Goal: Transaction & Acquisition: Book appointment/travel/reservation

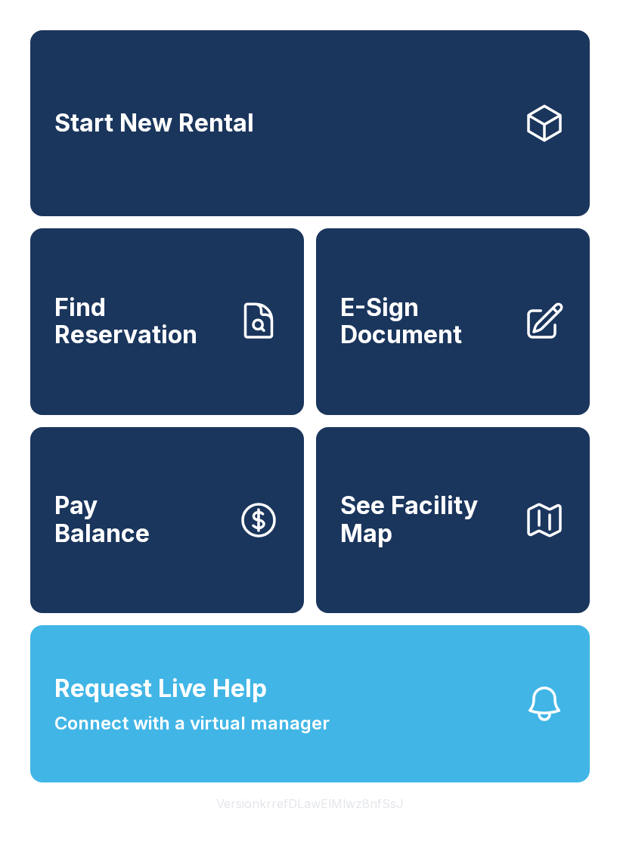
click at [197, 348] on span "Find Reservation" at bounding box center [139, 321] width 171 height 55
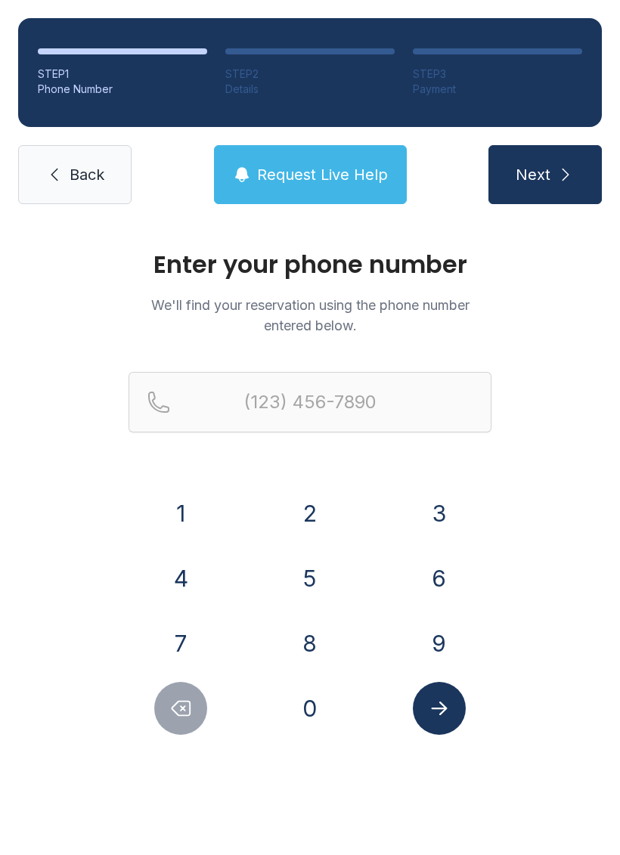
click at [322, 628] on button "8" at bounding box center [309, 643] width 53 height 53
click at [314, 570] on button "5" at bounding box center [309, 578] width 53 height 53
click at [322, 695] on button "0" at bounding box center [309, 708] width 53 height 53
click at [199, 572] on button "4" at bounding box center [180, 578] width 53 height 53
click at [326, 506] on button "2" at bounding box center [309, 513] width 53 height 53
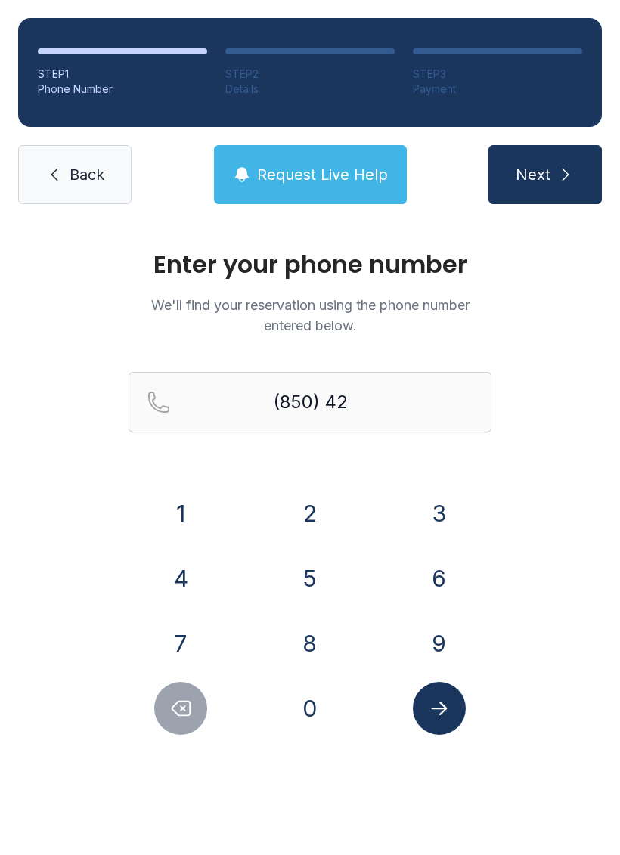
click at [322, 688] on button "0" at bounding box center [309, 708] width 53 height 53
click at [447, 490] on button "3" at bounding box center [439, 513] width 53 height 53
click at [446, 629] on button "9" at bounding box center [439, 643] width 53 height 53
click at [310, 642] on button "8" at bounding box center [309, 643] width 53 height 53
click at [307, 558] on button "5" at bounding box center [309, 578] width 53 height 53
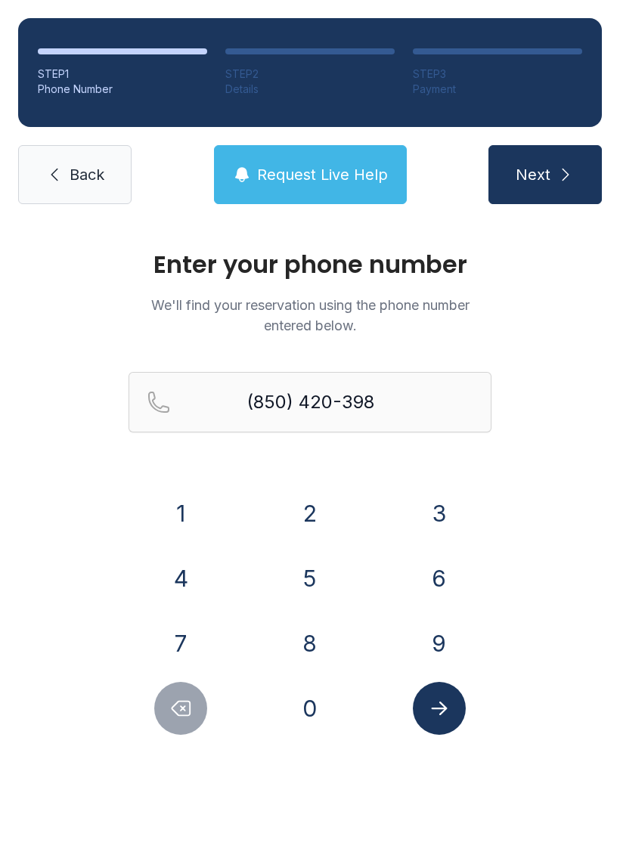
type input "[PHONE_NUMBER]"
click at [448, 708] on icon "Submit lookup form" at bounding box center [439, 708] width 23 height 23
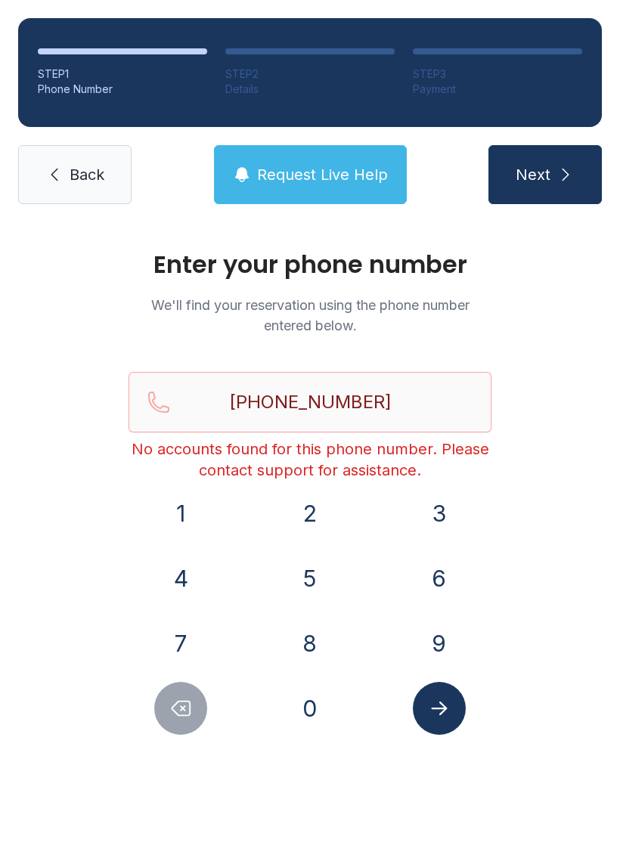
click at [85, 180] on span "Back" at bounding box center [87, 174] width 35 height 21
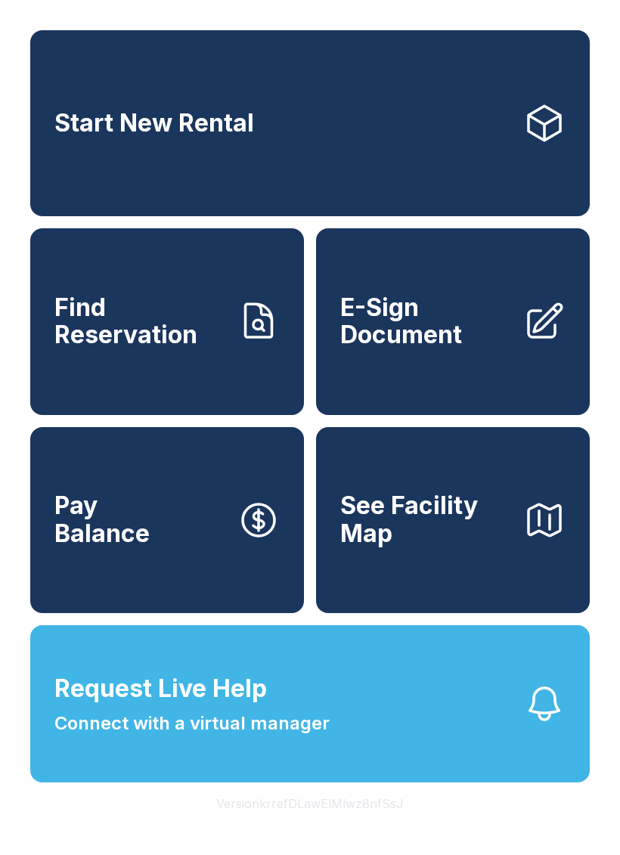
click at [389, 135] on link "Start New Rental" at bounding box center [309, 123] width 559 height 186
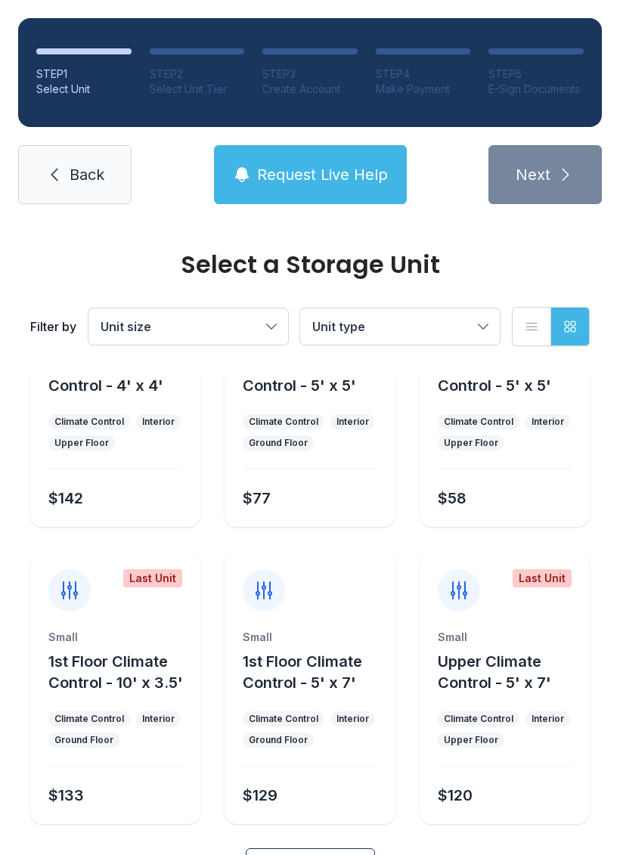
scroll to position [128, 0]
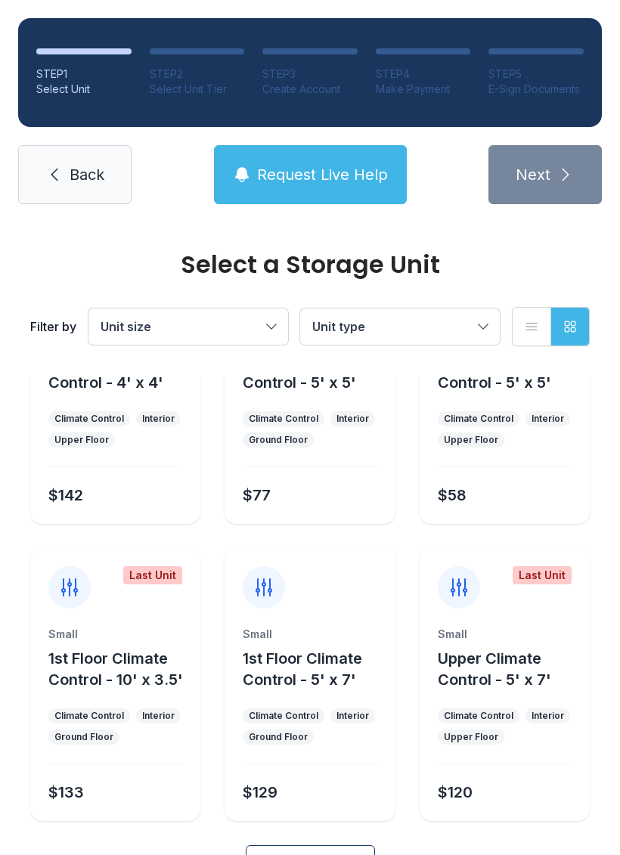
click at [110, 190] on link "Back" at bounding box center [74, 174] width 113 height 59
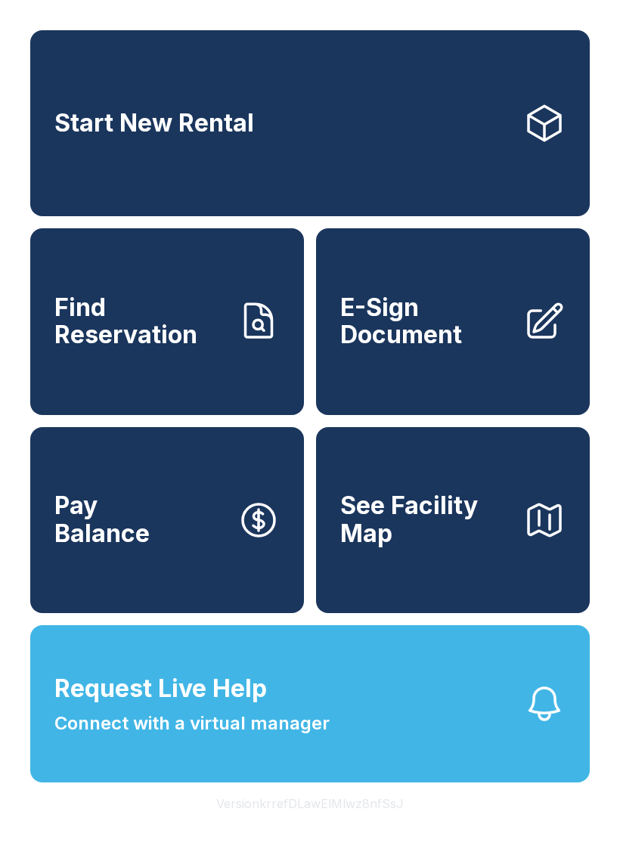
click at [79, 165] on link "Start New Rental" at bounding box center [309, 123] width 559 height 186
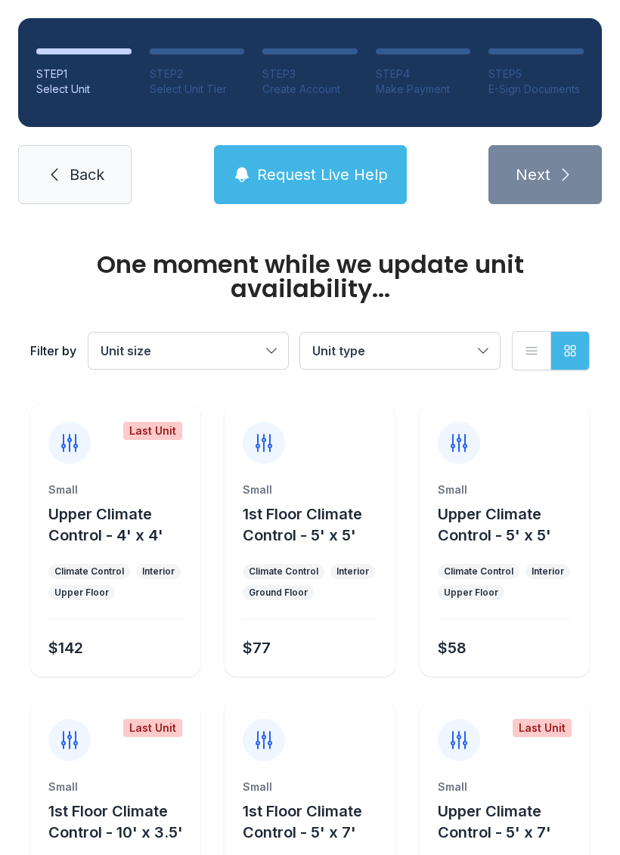
click at [89, 175] on span "Back" at bounding box center [87, 174] width 35 height 21
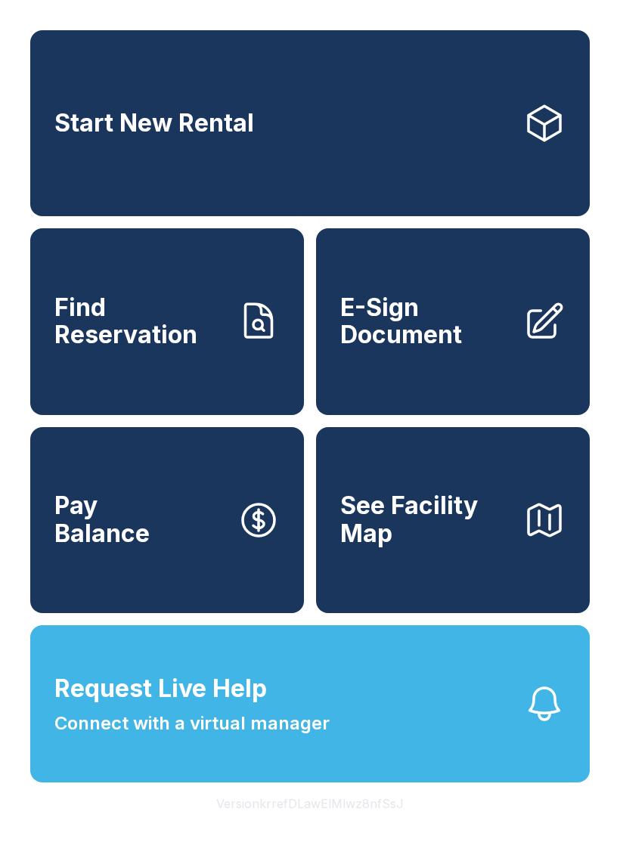
click at [336, 762] on button "Request Live Help Connect with a virtual manager" at bounding box center [309, 703] width 559 height 157
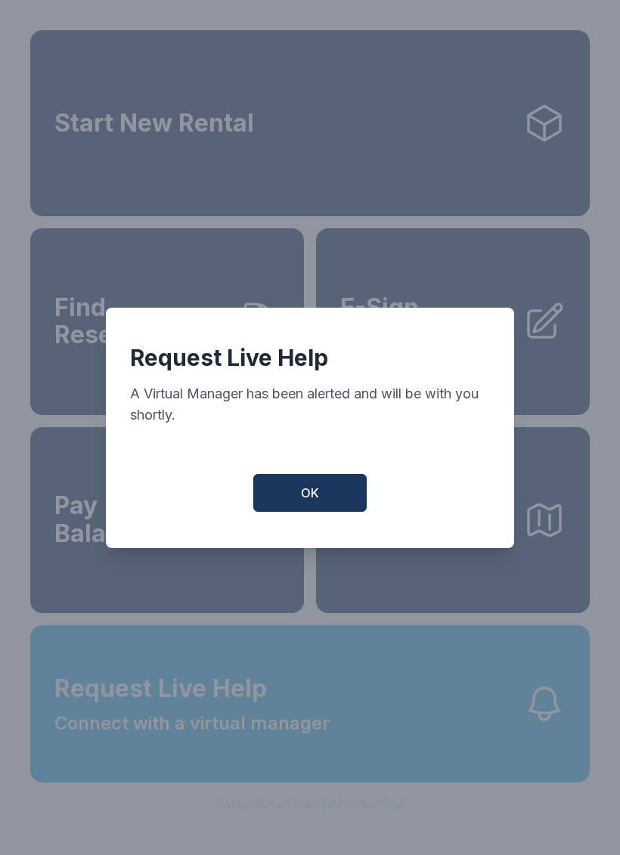
click at [339, 485] on button "OK" at bounding box center [309, 493] width 113 height 38
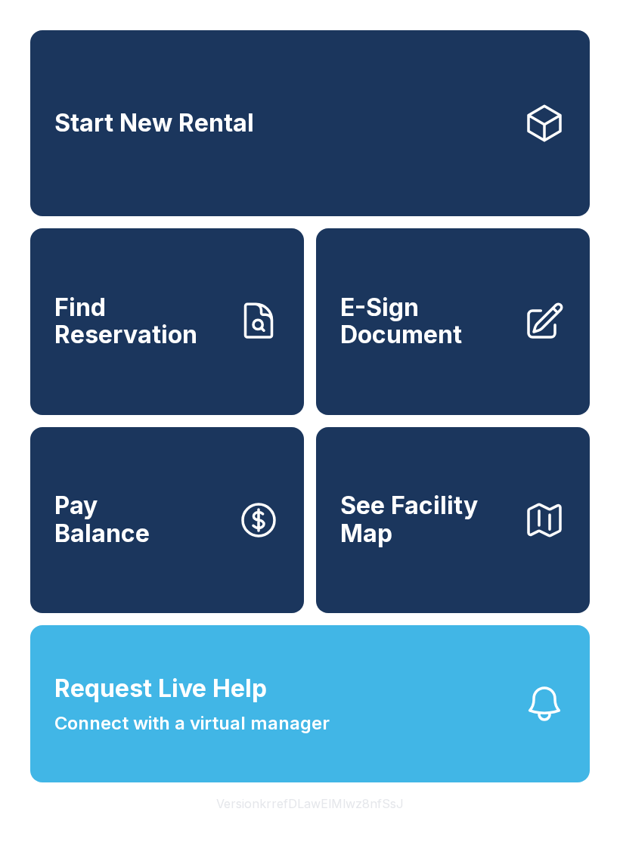
click at [156, 339] on span "Find Reservation" at bounding box center [139, 321] width 171 height 55
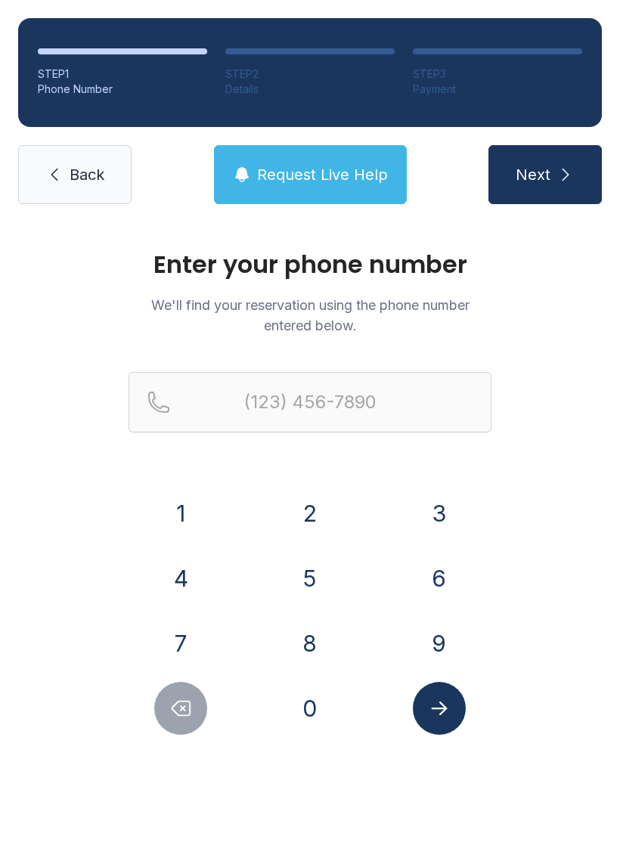
click at [178, 506] on button "1" at bounding box center [180, 513] width 53 height 53
click at [320, 631] on button "8" at bounding box center [309, 643] width 53 height 53
click at [320, 573] on button "5" at bounding box center [309, 578] width 53 height 53
click at [323, 702] on button "0" at bounding box center [309, 708] width 53 height 53
click at [198, 572] on button "4" at bounding box center [180, 578] width 53 height 53
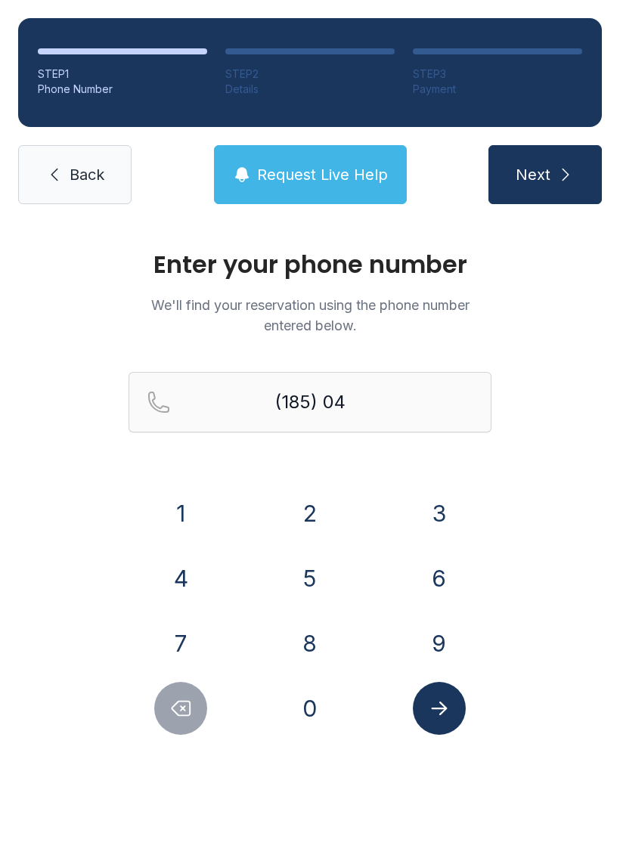
click at [320, 509] on button "2" at bounding box center [309, 513] width 53 height 53
click at [323, 694] on button "0" at bounding box center [309, 708] width 53 height 53
click at [452, 494] on button "3" at bounding box center [439, 513] width 53 height 53
click at [444, 623] on button "9" at bounding box center [439, 643] width 53 height 53
click at [322, 631] on button "8" at bounding box center [309, 643] width 53 height 53
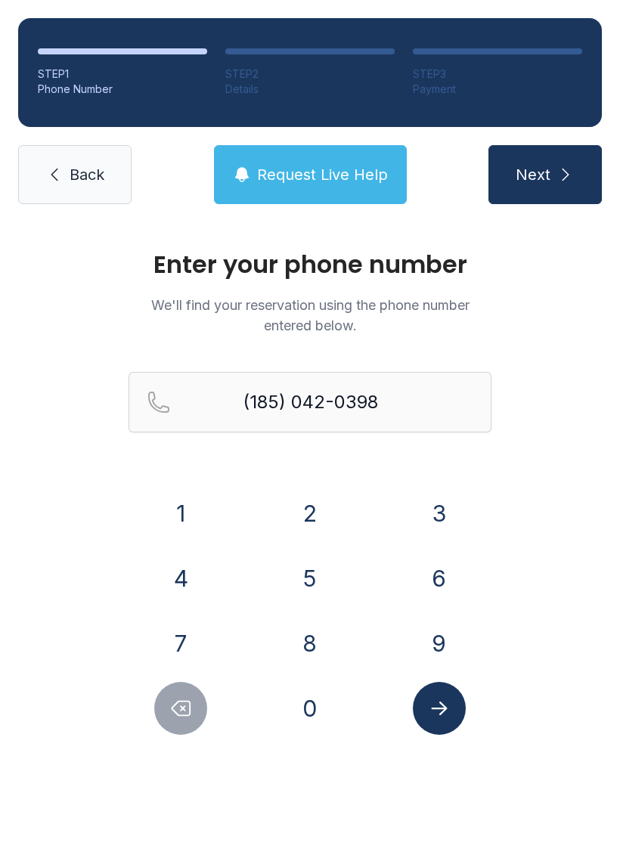
click at [311, 562] on button "5" at bounding box center [309, 578] width 53 height 53
click at [206, 703] on button "Delete number" at bounding box center [180, 708] width 53 height 53
click at [209, 704] on div at bounding box center [180, 708] width 105 height 53
click at [196, 701] on button "Delete number" at bounding box center [180, 708] width 53 height 53
click at [183, 732] on button "Delete number" at bounding box center [180, 708] width 53 height 53
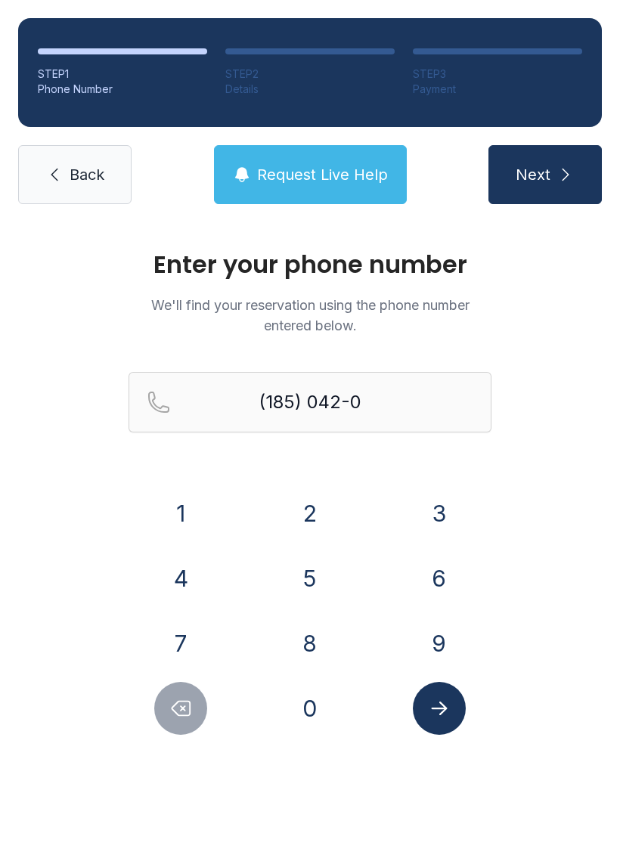
click at [183, 731] on button "Delete number" at bounding box center [180, 708] width 53 height 53
click at [191, 701] on icon "Delete number" at bounding box center [180, 708] width 23 height 23
click at [190, 701] on icon "Delete number" at bounding box center [180, 708] width 23 height 23
click at [173, 704] on icon "Delete number" at bounding box center [180, 708] width 23 height 23
click at [172, 704] on icon "Delete number" at bounding box center [180, 708] width 23 height 23
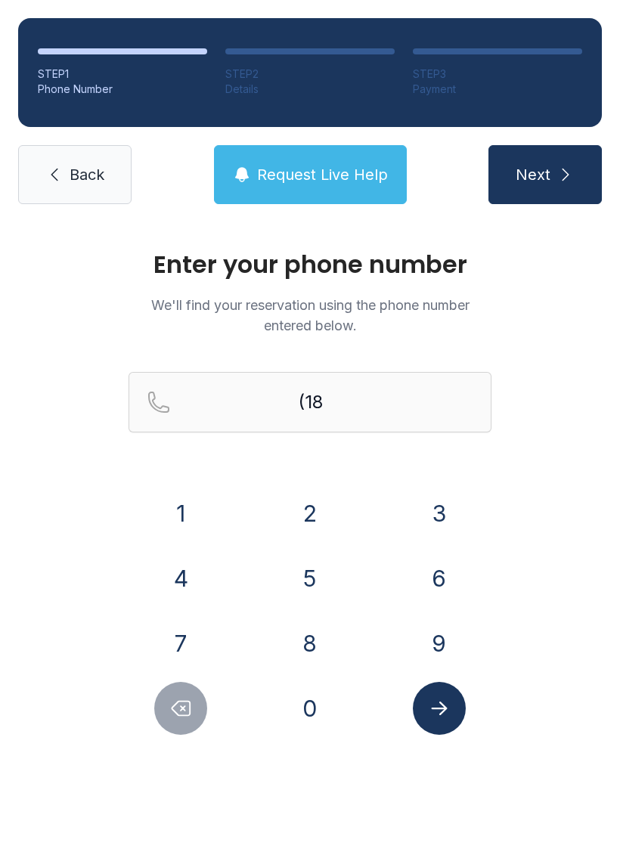
click at [172, 712] on icon "Delete number" at bounding box center [180, 708] width 23 height 23
type input "(1"
click at [172, 712] on icon "Delete number" at bounding box center [180, 708] width 23 height 23
click at [189, 527] on button "1" at bounding box center [180, 513] width 53 height 53
click at [317, 635] on button "8" at bounding box center [309, 643] width 53 height 53
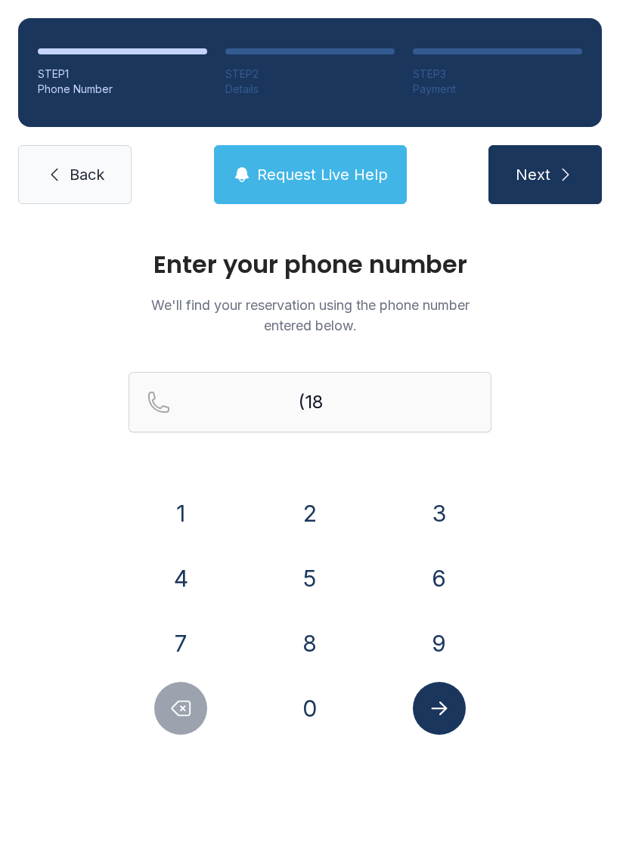
click at [314, 569] on button "5" at bounding box center [309, 578] width 53 height 53
click at [323, 700] on button "0" at bounding box center [309, 708] width 53 height 53
click at [184, 581] on button "4" at bounding box center [180, 578] width 53 height 53
click at [313, 509] on button "2" at bounding box center [309, 513] width 53 height 53
click at [320, 694] on button "0" at bounding box center [309, 708] width 53 height 53
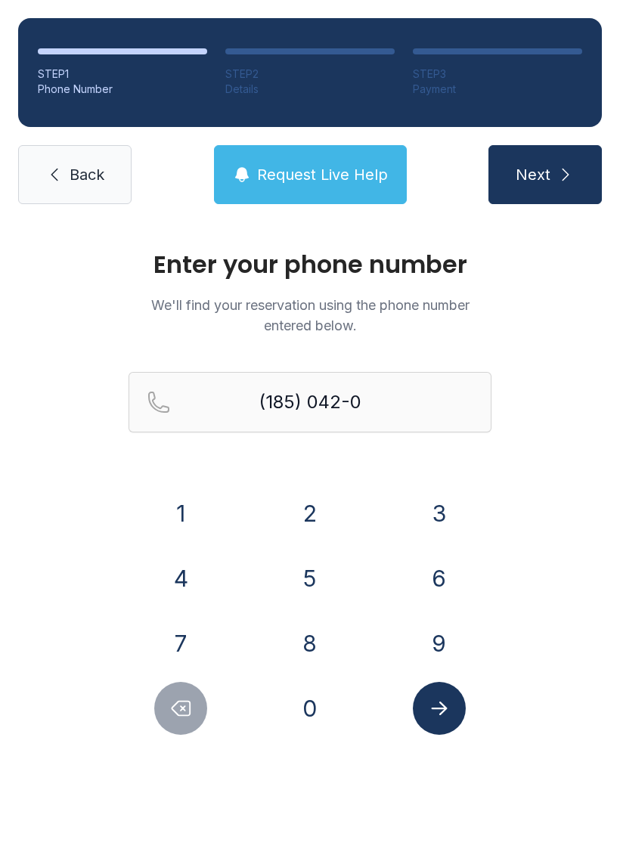
click at [439, 510] on button "3" at bounding box center [439, 513] width 53 height 53
click at [440, 629] on button "9" at bounding box center [439, 643] width 53 height 53
click at [343, 628] on div "8" at bounding box center [310, 643] width 105 height 53
click at [294, 174] on span "Request Live Help" at bounding box center [322, 174] width 131 height 21
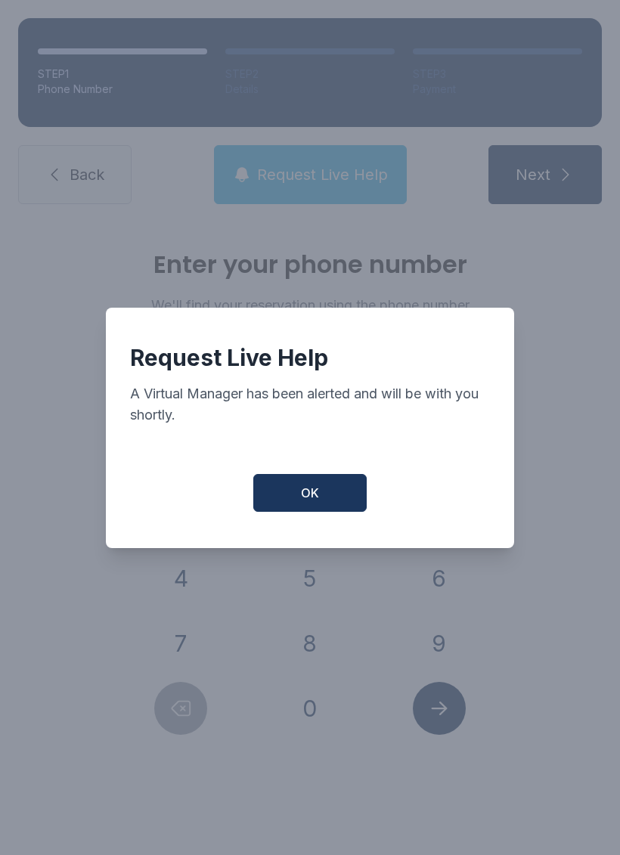
click at [298, 506] on button "OK" at bounding box center [309, 493] width 113 height 38
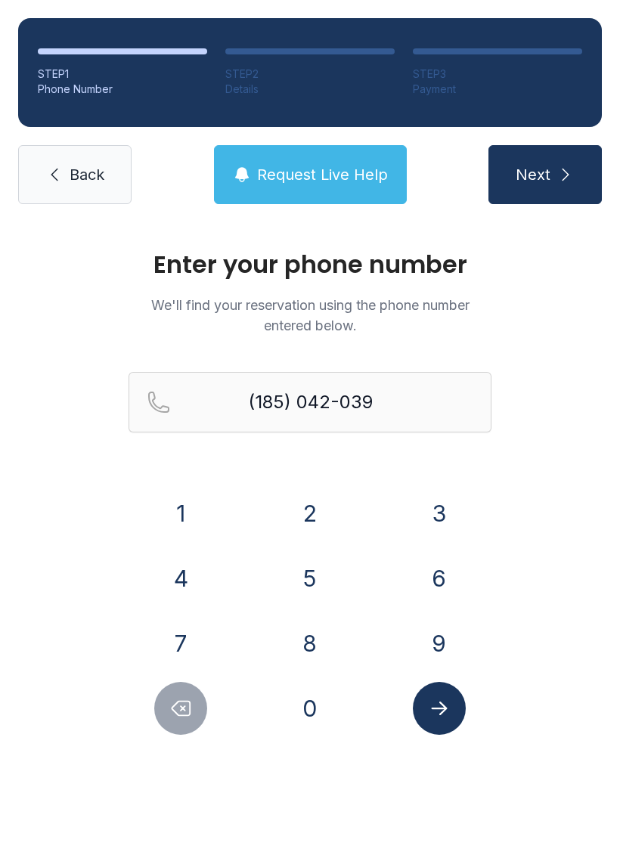
click at [431, 592] on button "6" at bounding box center [439, 578] width 53 height 53
click at [434, 576] on button "6" at bounding box center [439, 578] width 53 height 53
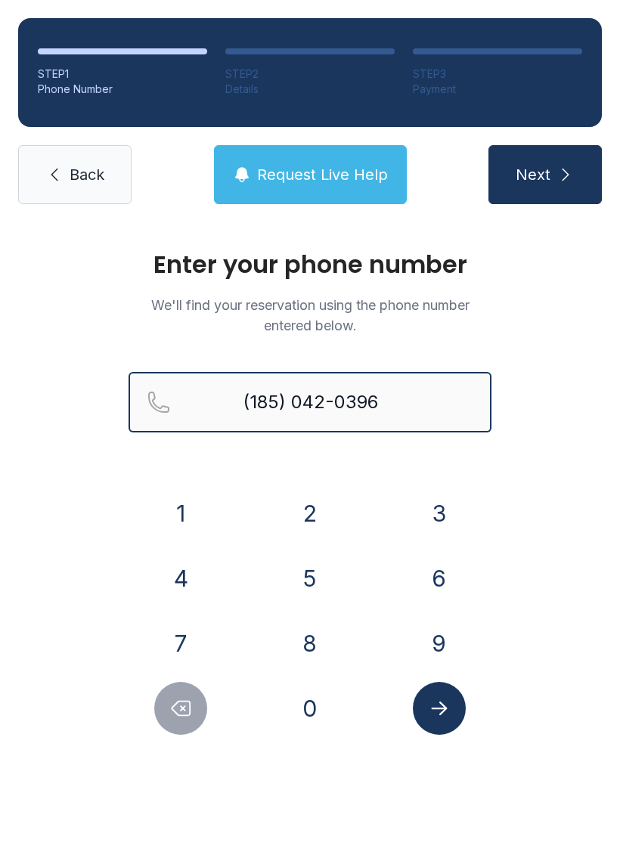
click at [417, 408] on input "(185) 042-0396" at bounding box center [309, 402] width 363 height 60
type input "[PHONE_NUMBER]"
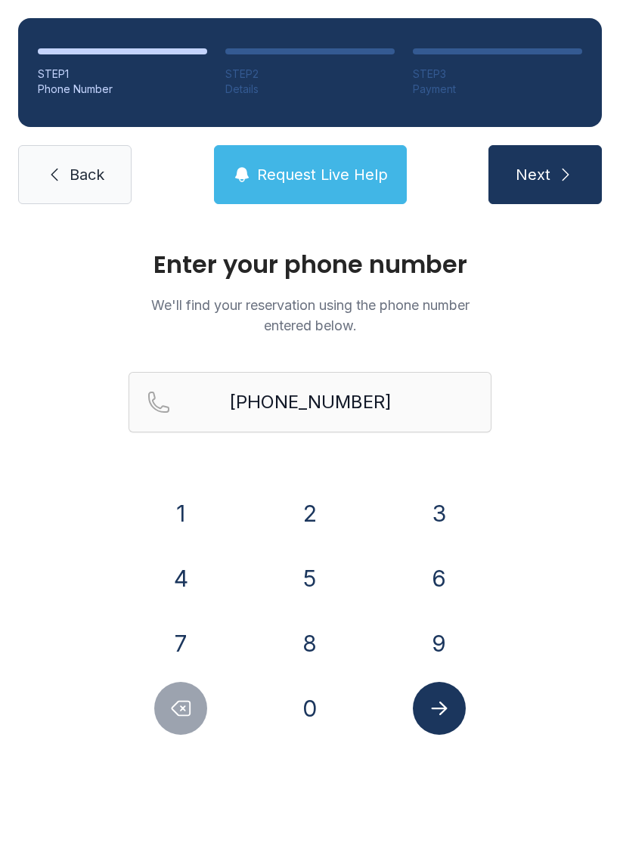
click at [537, 169] on span "Next" at bounding box center [532, 174] width 35 height 21
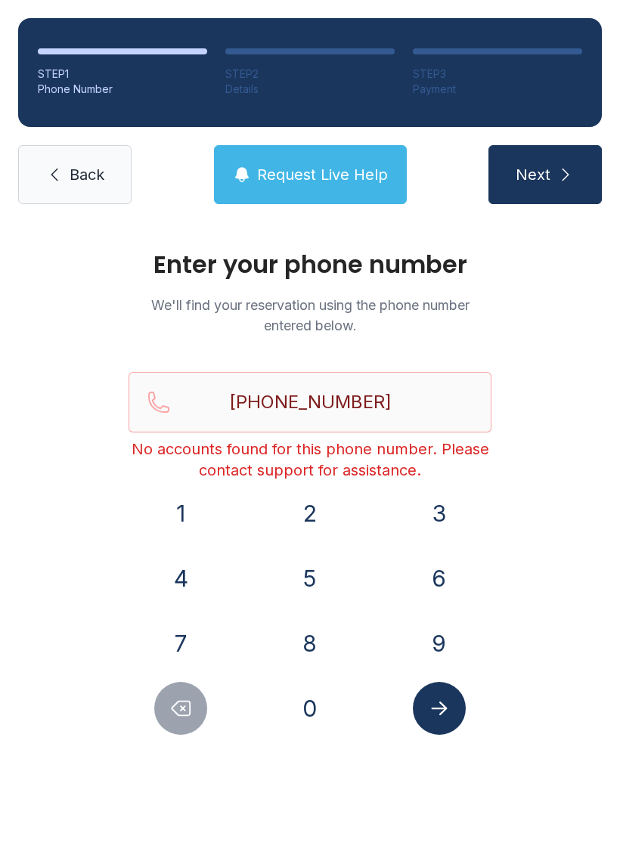
click at [51, 172] on icon at bounding box center [54, 174] width 18 height 18
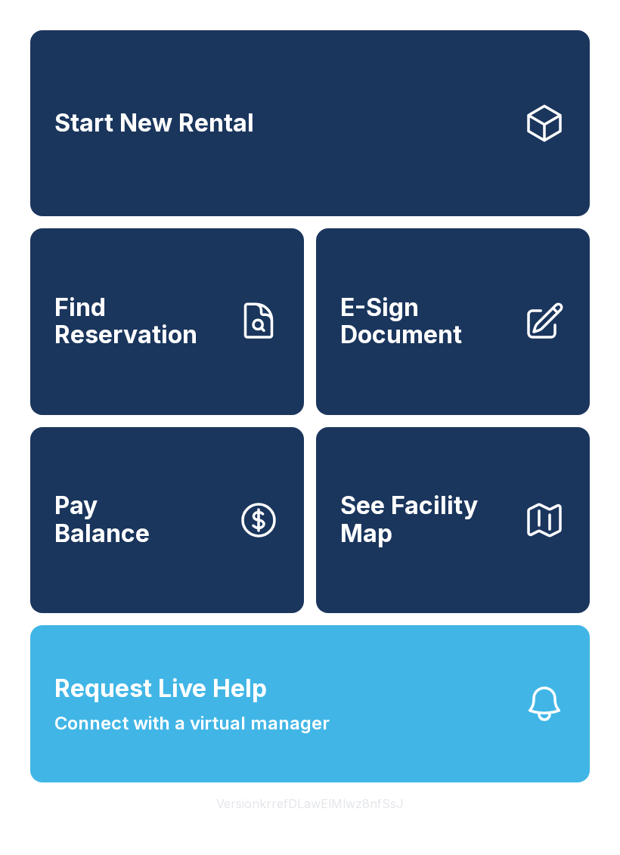
click at [63, 181] on link "Start New Rental" at bounding box center [309, 123] width 559 height 186
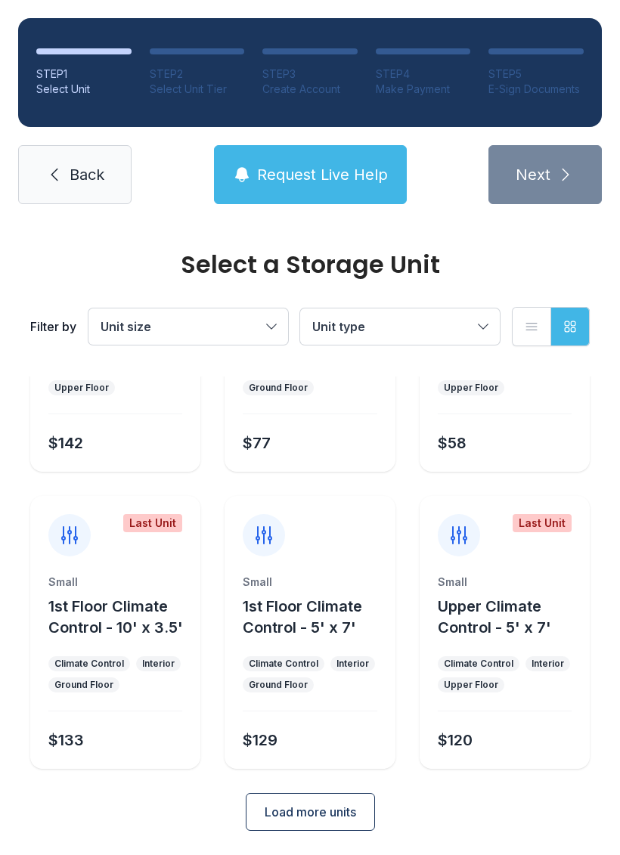
scroll to position [180, 0]
click at [67, 169] on link "Back" at bounding box center [74, 174] width 113 height 59
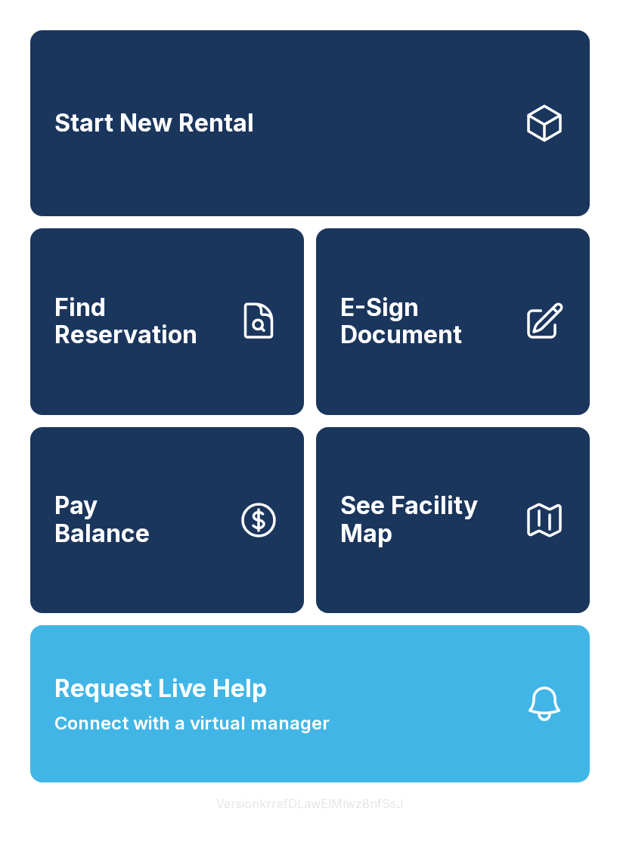
click at [185, 737] on span "Connect with a virtual manager" at bounding box center [191, 723] width 275 height 27
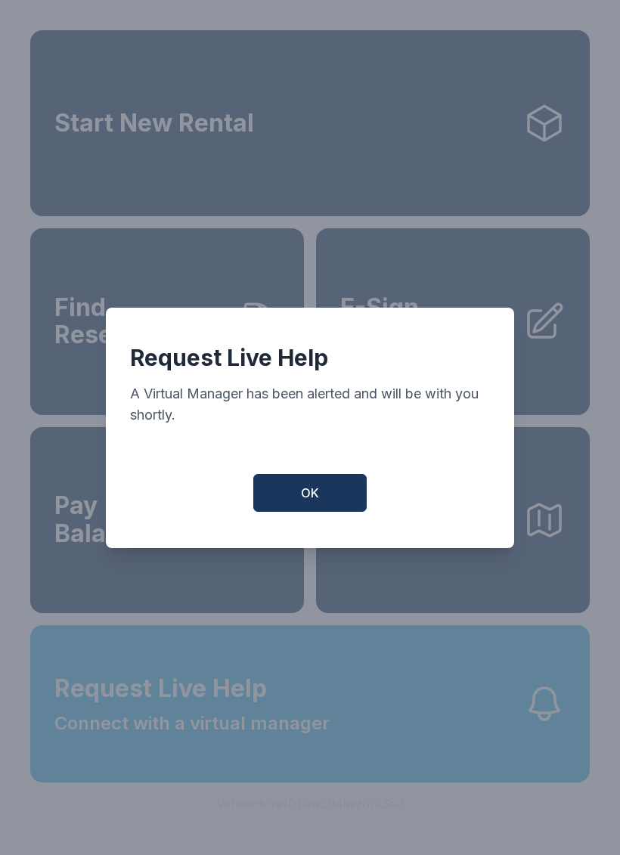
click at [306, 496] on span "OK" at bounding box center [310, 493] width 18 height 18
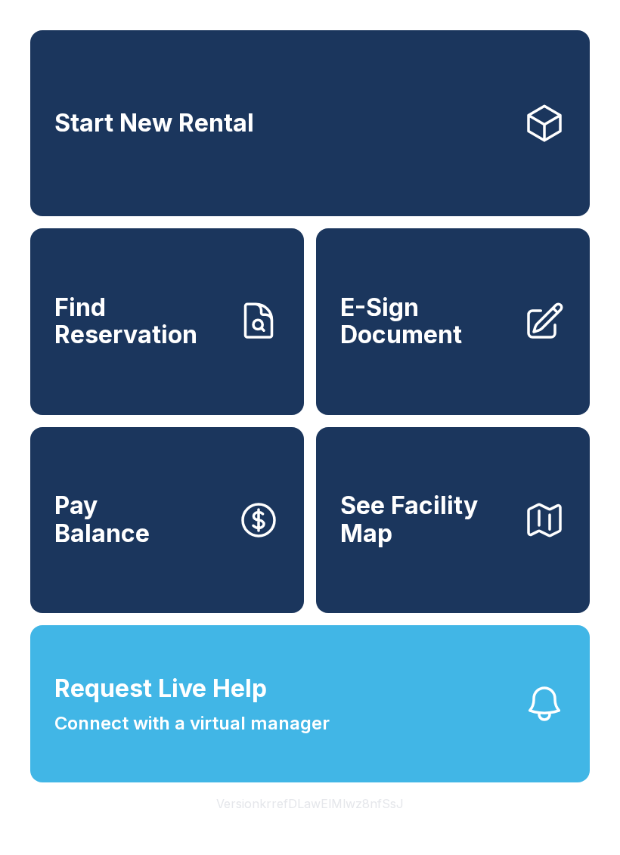
click at [177, 159] on link "Start New Rental" at bounding box center [309, 123] width 559 height 186
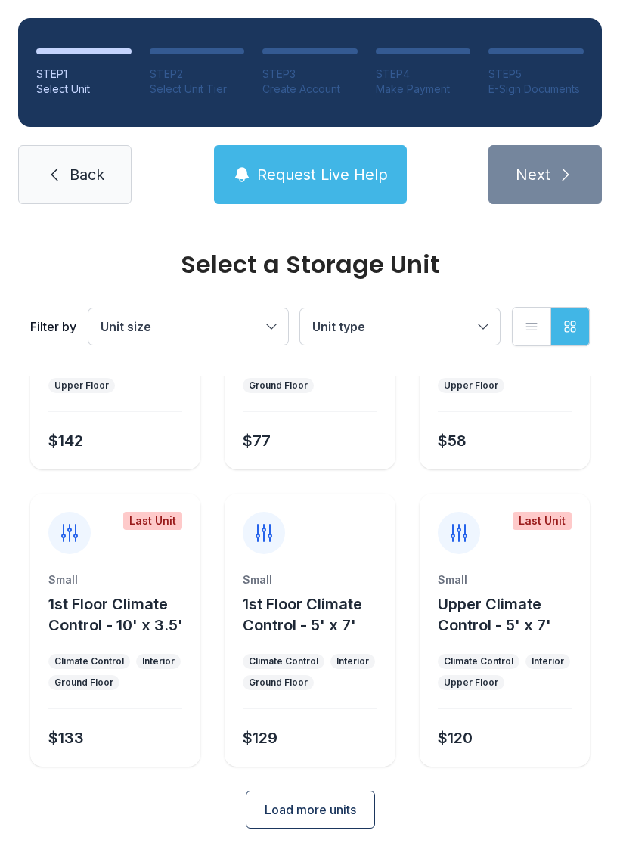
scroll to position [180, 0]
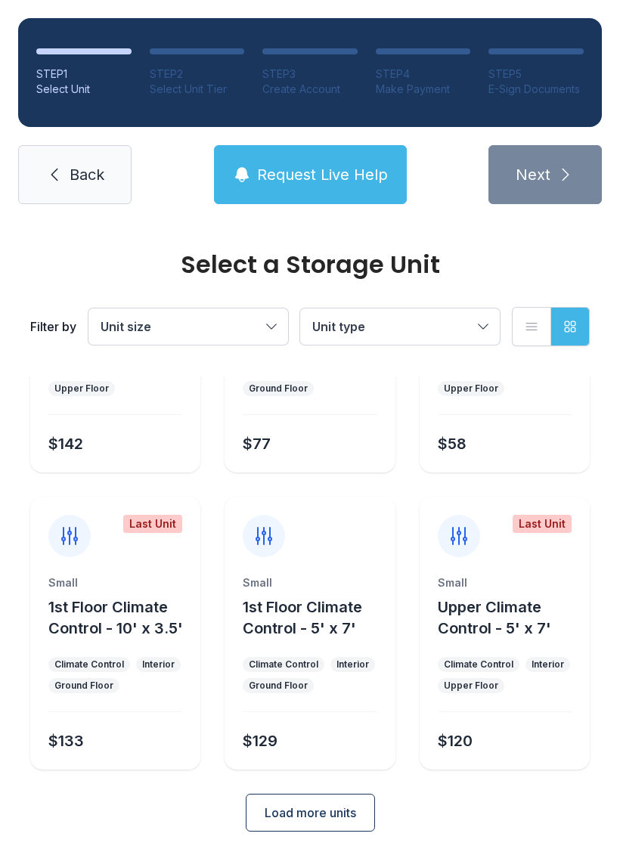
click at [319, 815] on span "Load more units" at bounding box center [309, 812] width 91 height 18
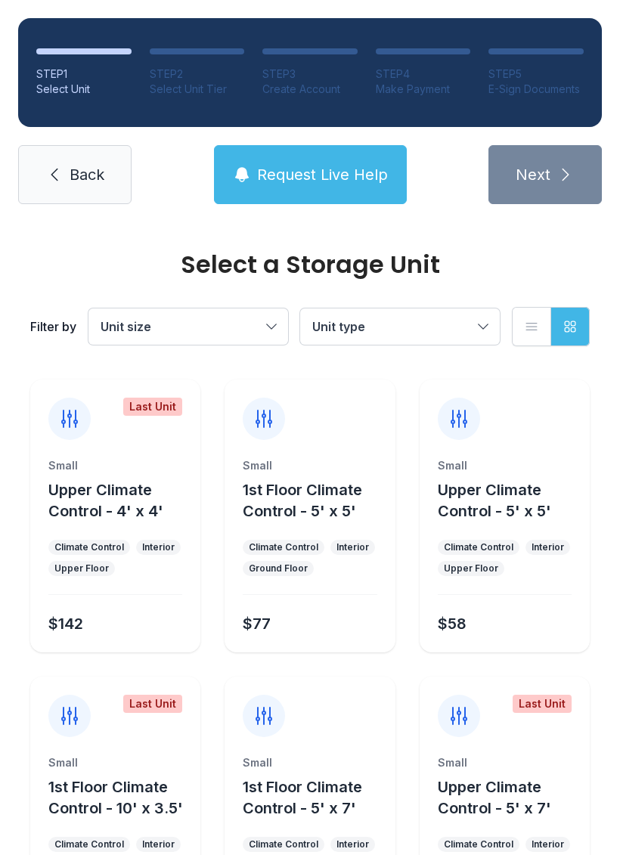
scroll to position [0, 0]
click at [536, 316] on button "List view" at bounding box center [531, 326] width 39 height 39
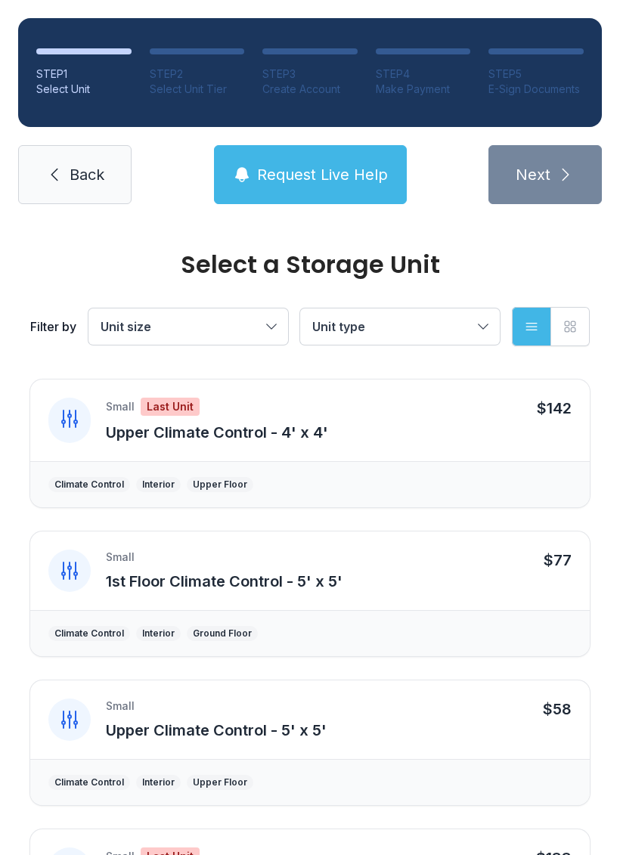
click at [70, 174] on span "Back" at bounding box center [87, 174] width 35 height 21
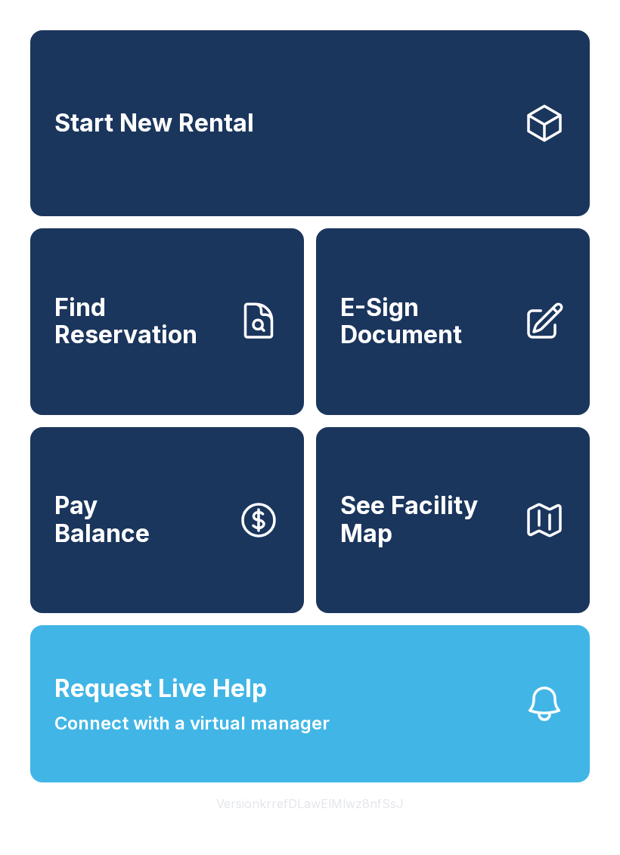
click at [370, 546] on span "See Facility Map" at bounding box center [425, 519] width 171 height 55
